Goal: Information Seeking & Learning: Learn about a topic

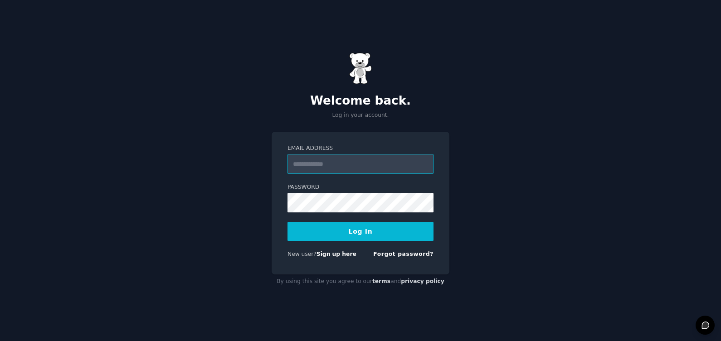
paste input "**********"
type input "**********"
click at [345, 232] on button "Log In" at bounding box center [360, 231] width 146 height 19
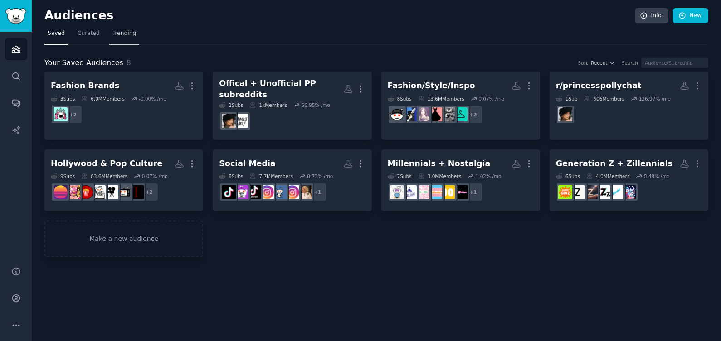
click at [112, 36] on span "Trending" at bounding box center [124, 33] width 24 height 8
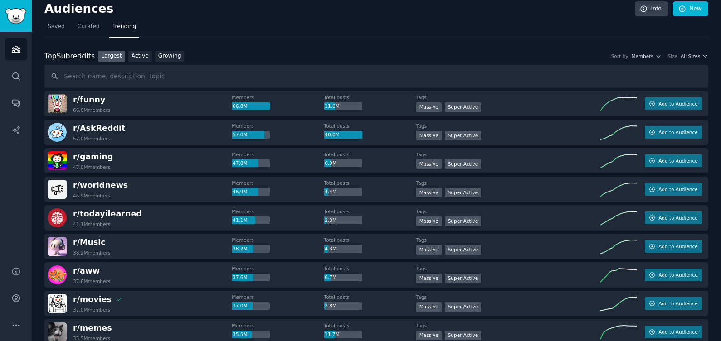
scroll to position [12, 0]
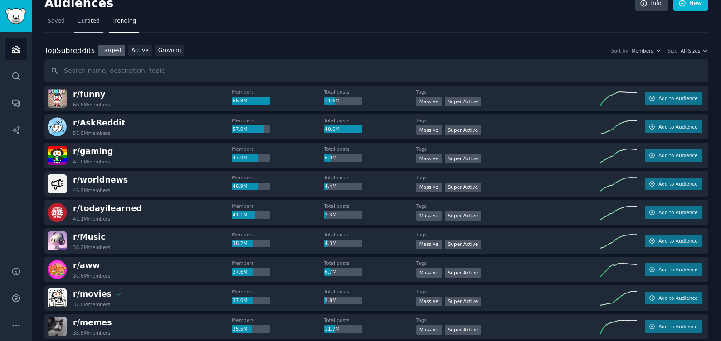
click at [95, 19] on span "Curated" at bounding box center [89, 21] width 22 height 8
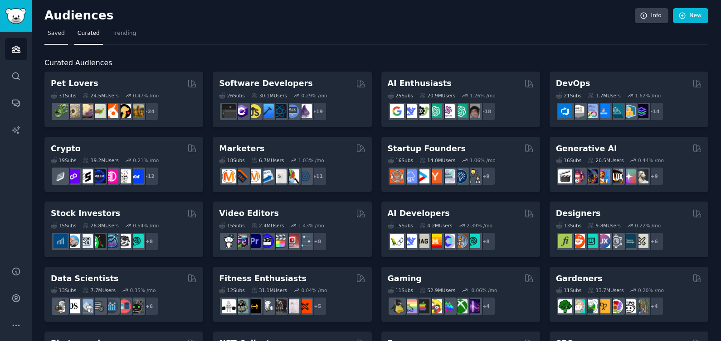
click at [51, 33] on span "Saved" at bounding box center [56, 33] width 17 height 8
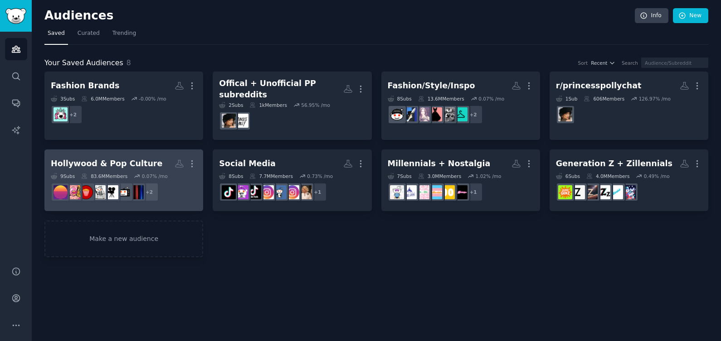
click at [122, 158] on div "Hollywood & Pop Culture" at bounding box center [107, 163] width 112 height 11
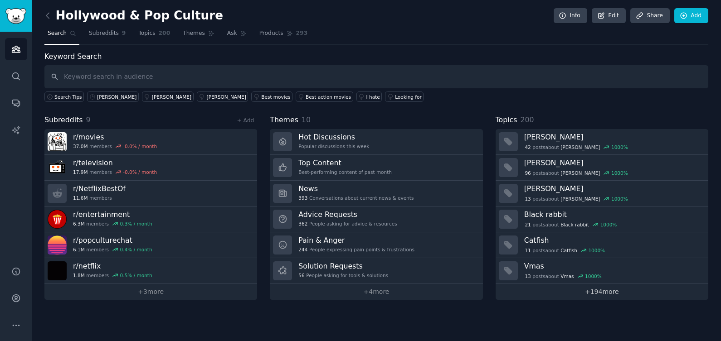
click at [605, 291] on link "+ 194 more" at bounding box center [602, 292] width 213 height 16
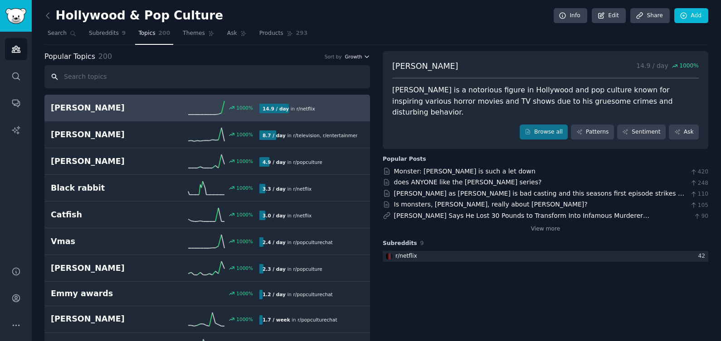
click at [361, 55] on button "Growth" at bounding box center [357, 56] width 25 height 6
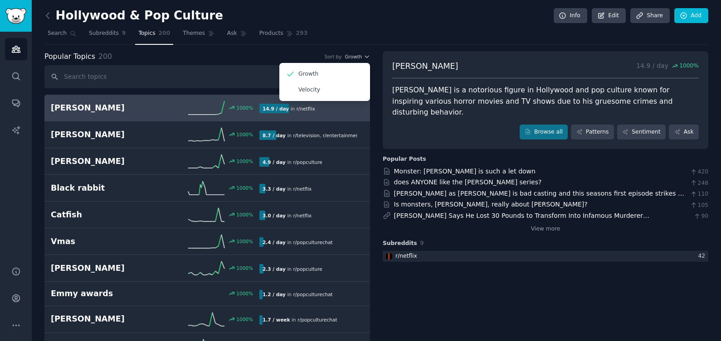
click at [283, 58] on div "Popular Topics 200 Sort by Growth Growth Velocity" at bounding box center [207, 56] width 326 height 11
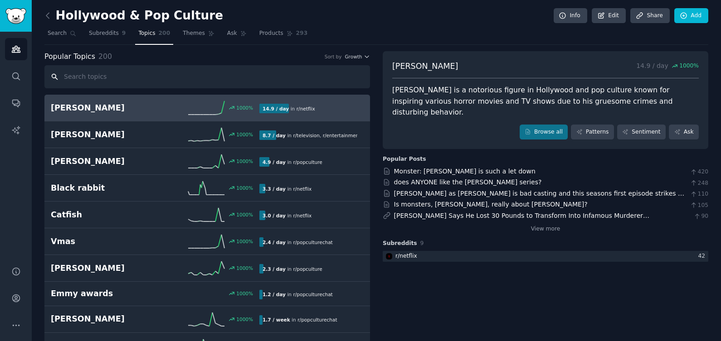
click at [214, 75] on input "text" at bounding box center [207, 76] width 326 height 23
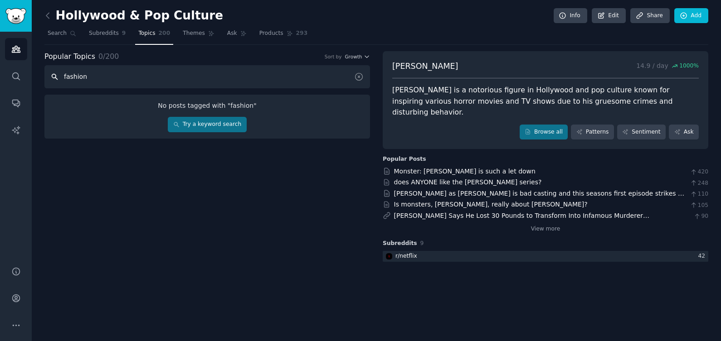
type input "fashion"
click at [203, 124] on link "Try a keyword search" at bounding box center [207, 124] width 78 height 15
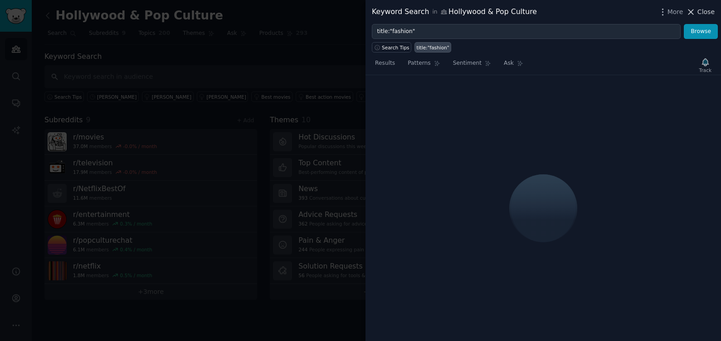
click at [694, 12] on icon at bounding box center [691, 12] width 10 height 10
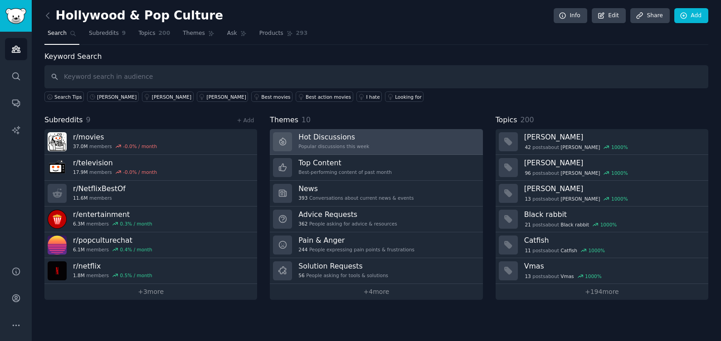
click at [341, 145] on div "Popular discussions this week" at bounding box center [333, 146] width 71 height 6
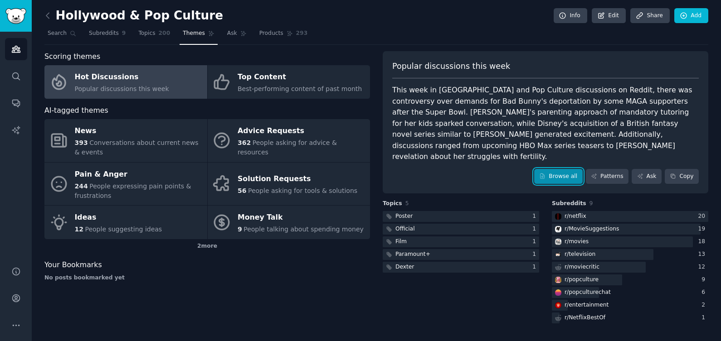
click at [556, 169] on link "Browse all" at bounding box center [558, 176] width 49 height 15
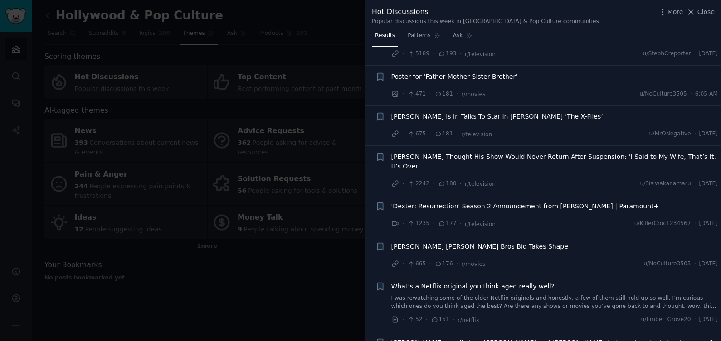
scroll to position [1068, 0]
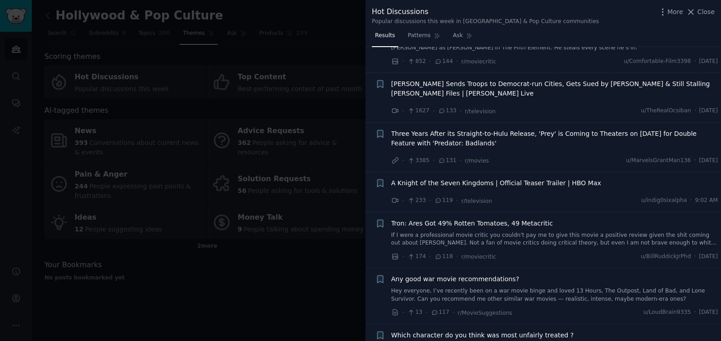
click at [280, 282] on div at bounding box center [360, 170] width 721 height 341
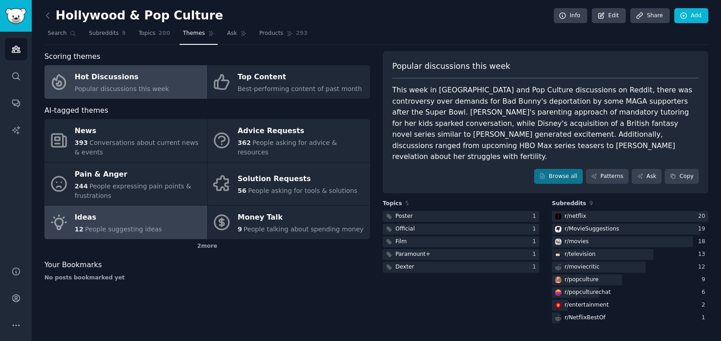
click at [98, 218] on div "Ideas" at bounding box center [119, 218] width 88 height 15
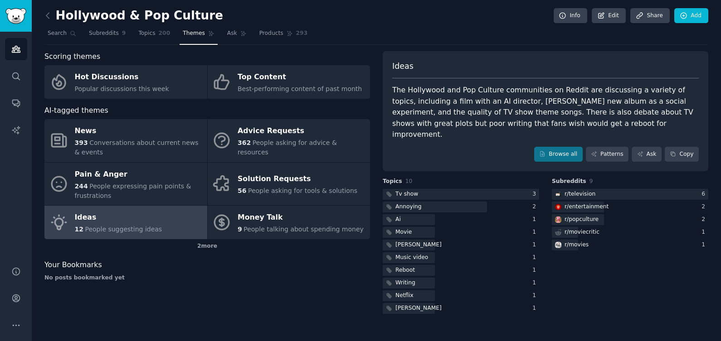
drag, startPoint x: 678, startPoint y: 99, endPoint x: 688, endPoint y: 121, distance: 23.7
click at [688, 121] on div "The Hollywood and Pop Culture communities on Reddit are discussing a variety of…" at bounding box center [545, 113] width 306 height 56
copy div "the quality of TV show theme songs. There is also debate about TV shows with gr…"
